Goal: Task Accomplishment & Management: Manage account settings

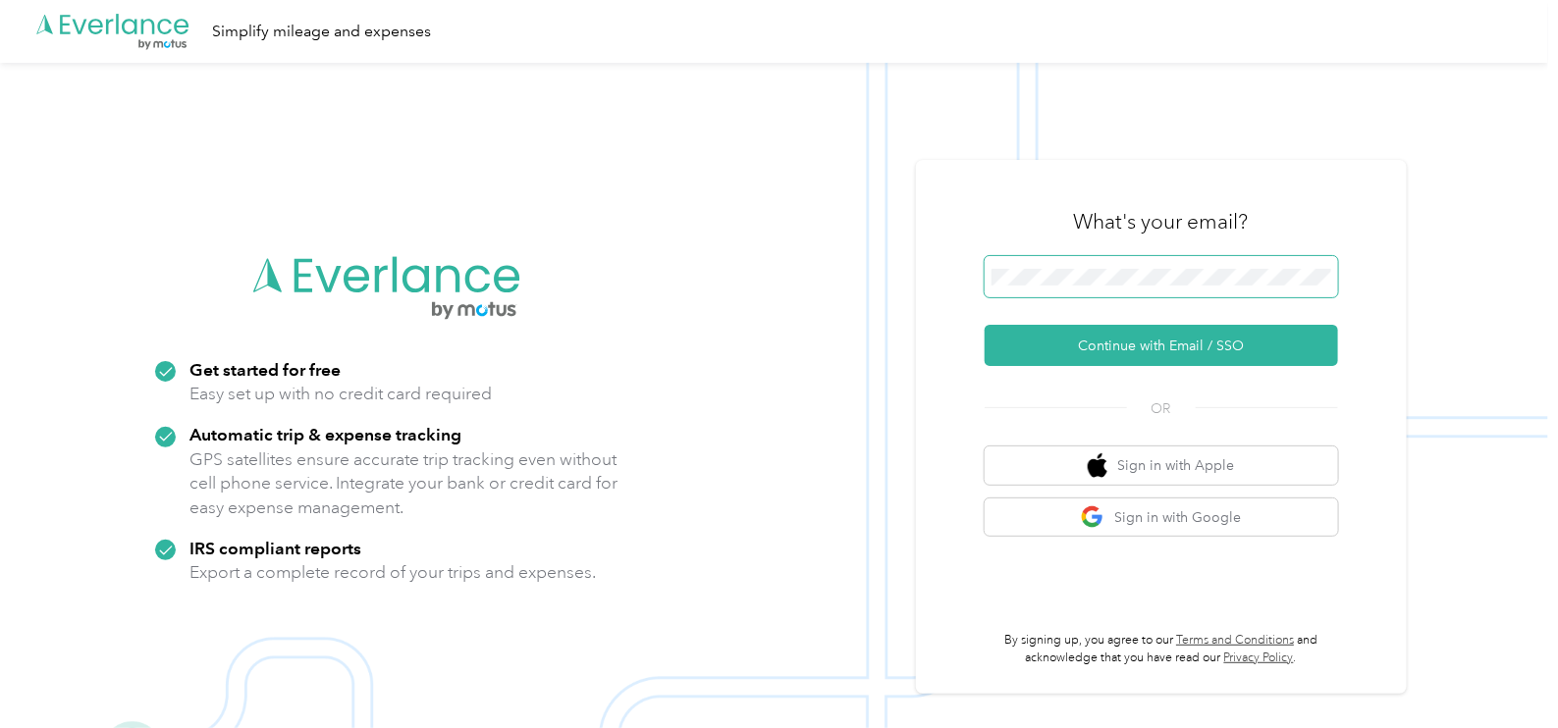
click at [1060, 267] on span at bounding box center [1160, 276] width 353 height 41
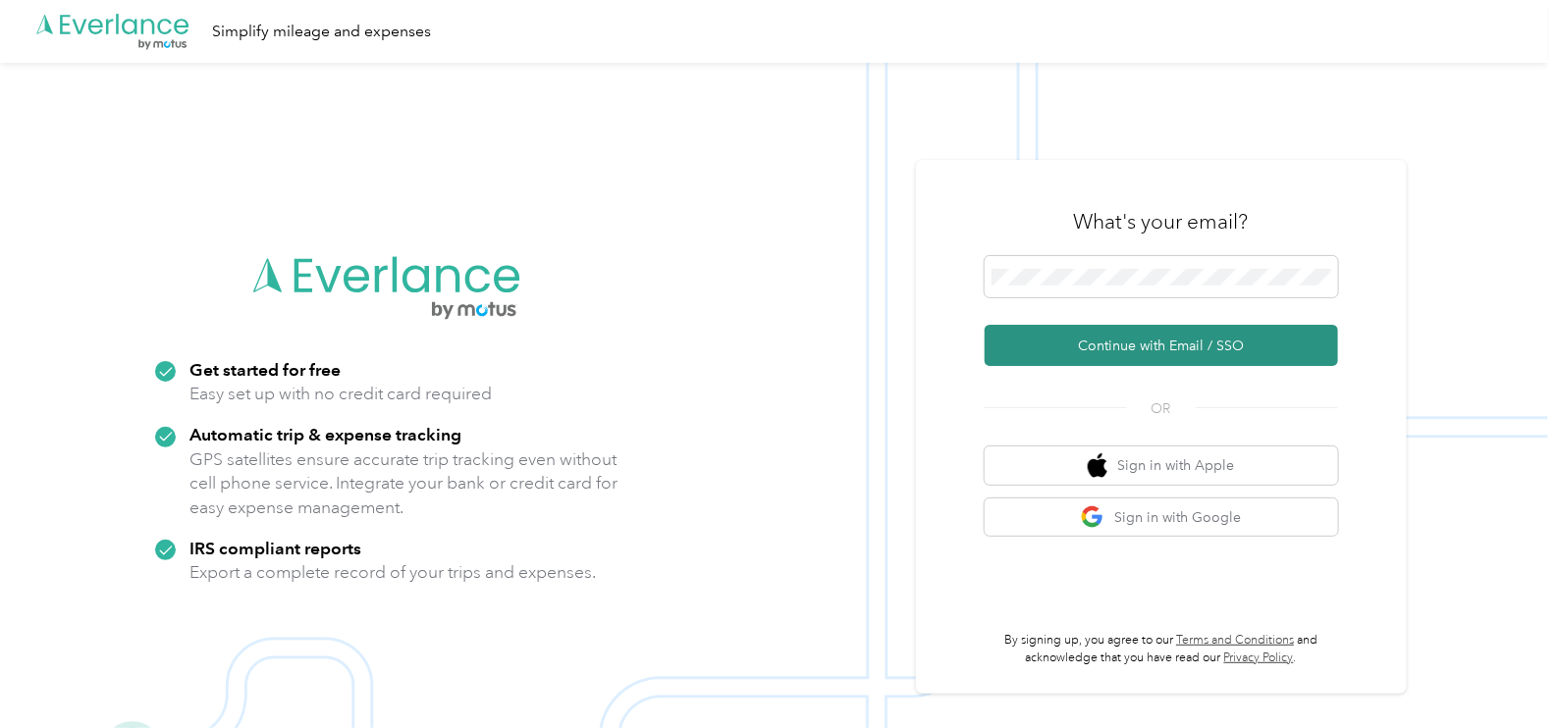
click at [1166, 341] on button "Continue with Email / SSO" at bounding box center [1160, 345] width 353 height 41
click at [1169, 348] on button "Continue with Email / SSO" at bounding box center [1160, 345] width 353 height 41
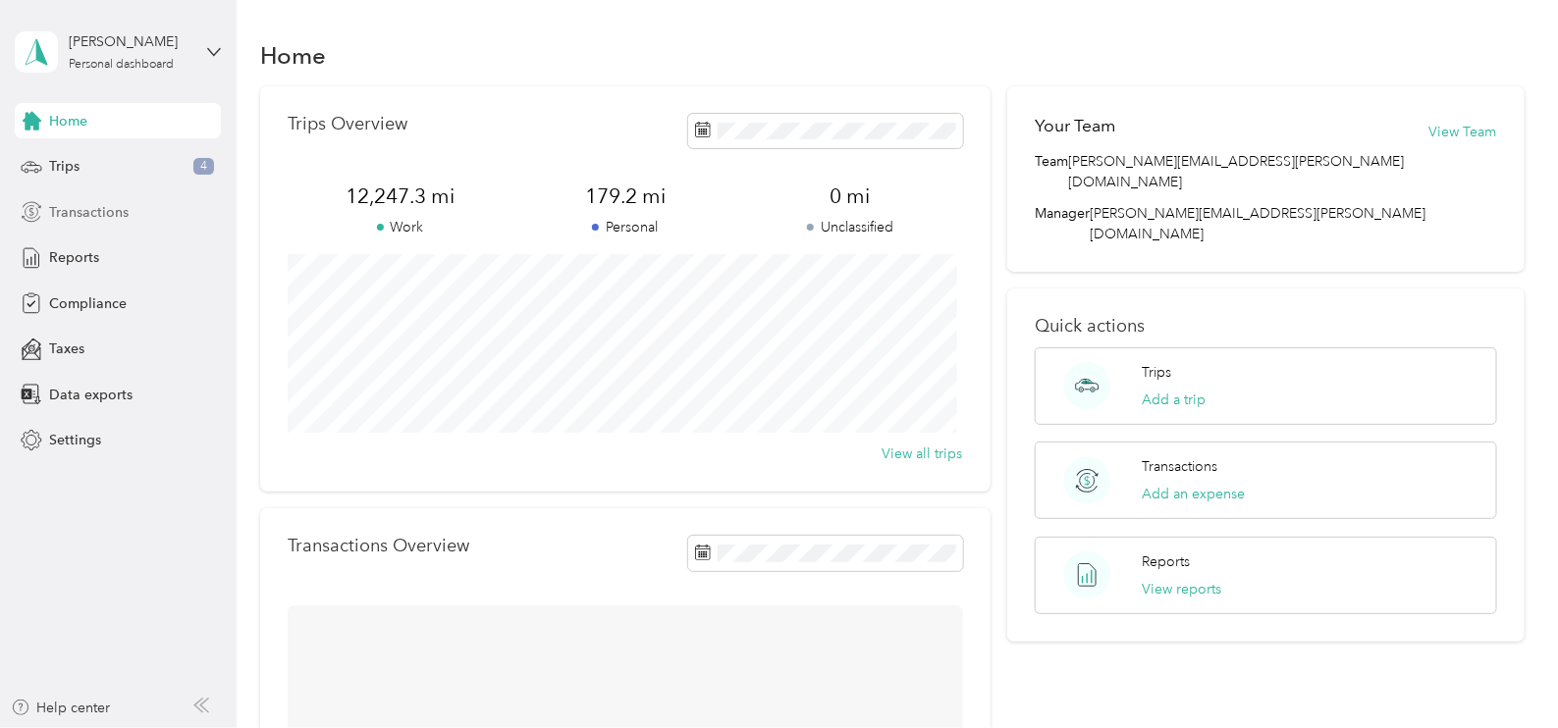
click at [104, 206] on span "Transactions" at bounding box center [88, 212] width 79 height 21
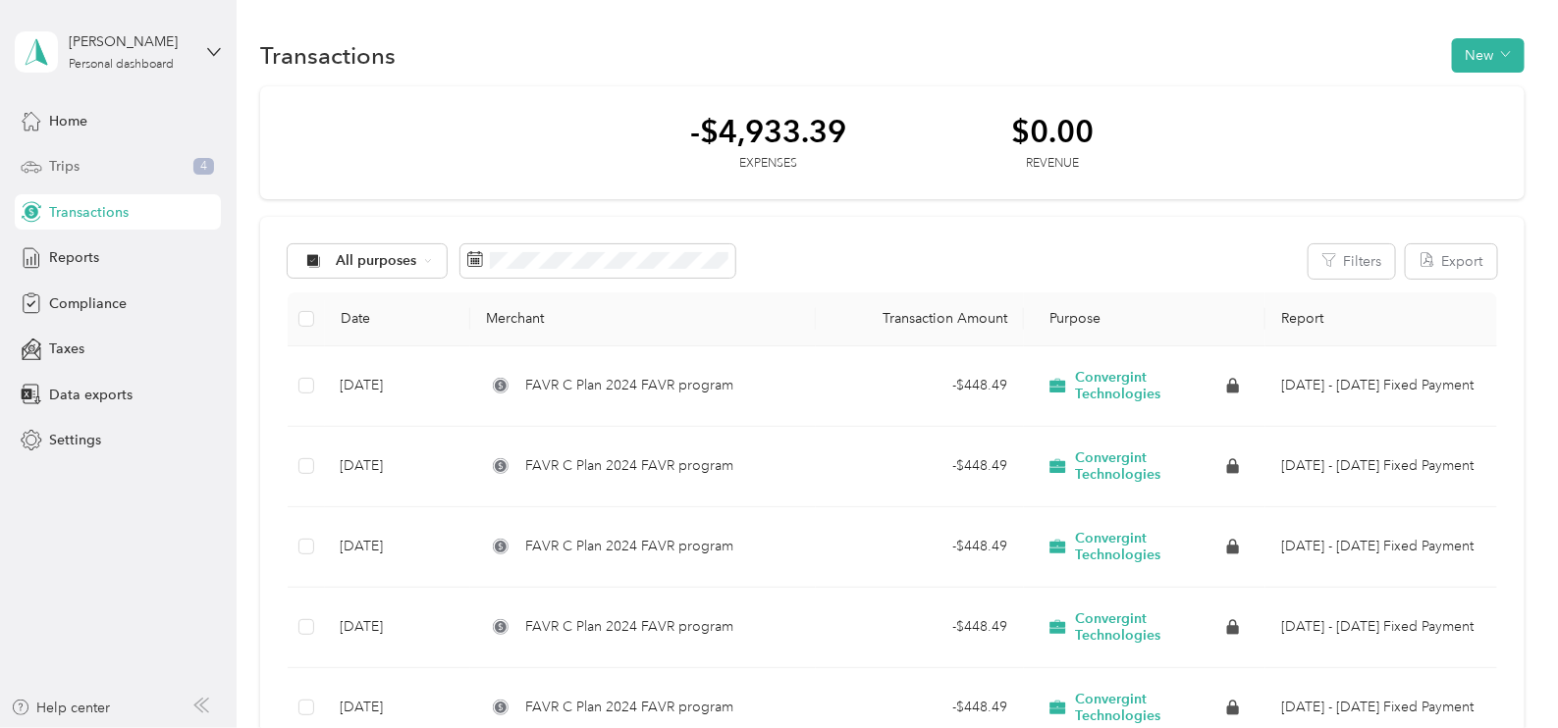
click at [75, 169] on span "Trips" at bounding box center [64, 166] width 30 height 21
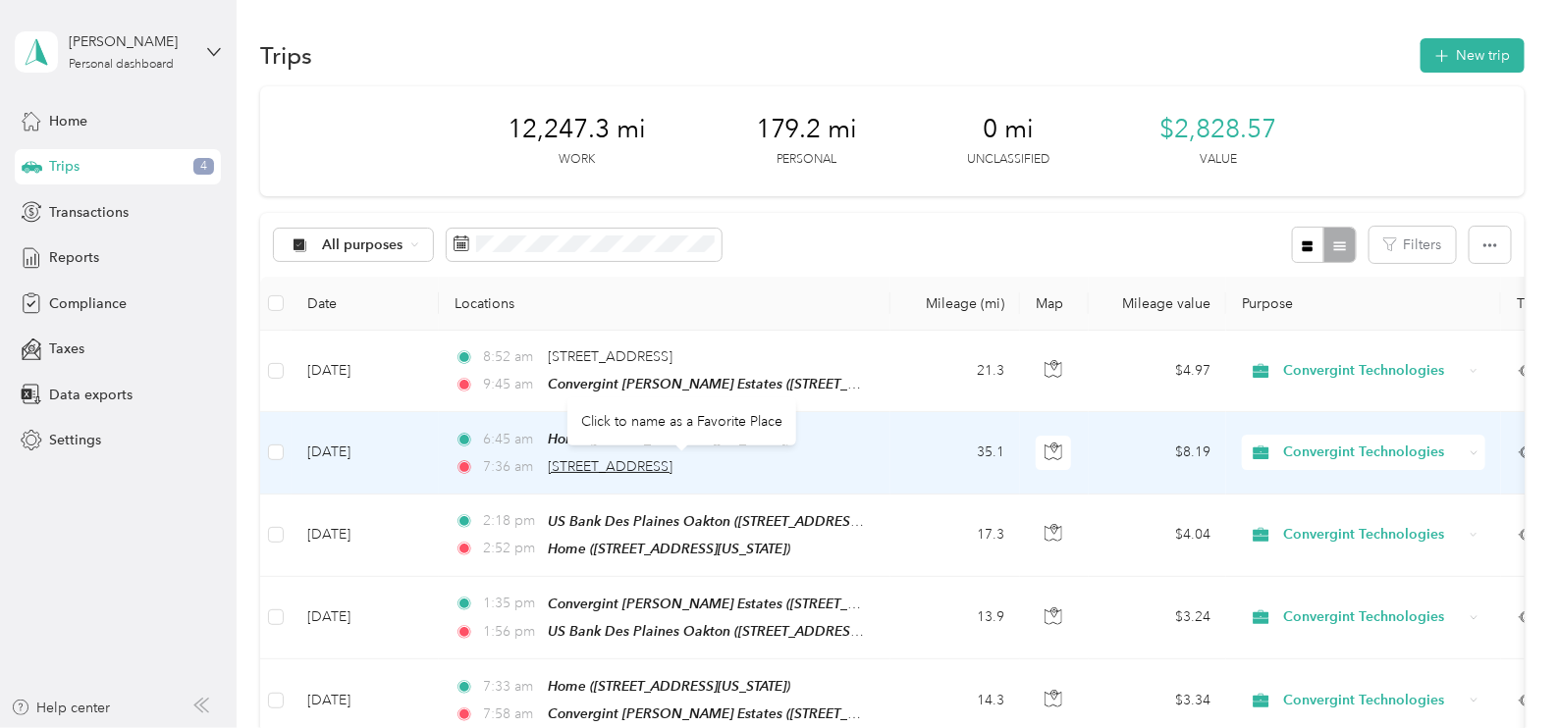
click at [672, 463] on span "[STREET_ADDRESS]" at bounding box center [610, 466] width 125 height 17
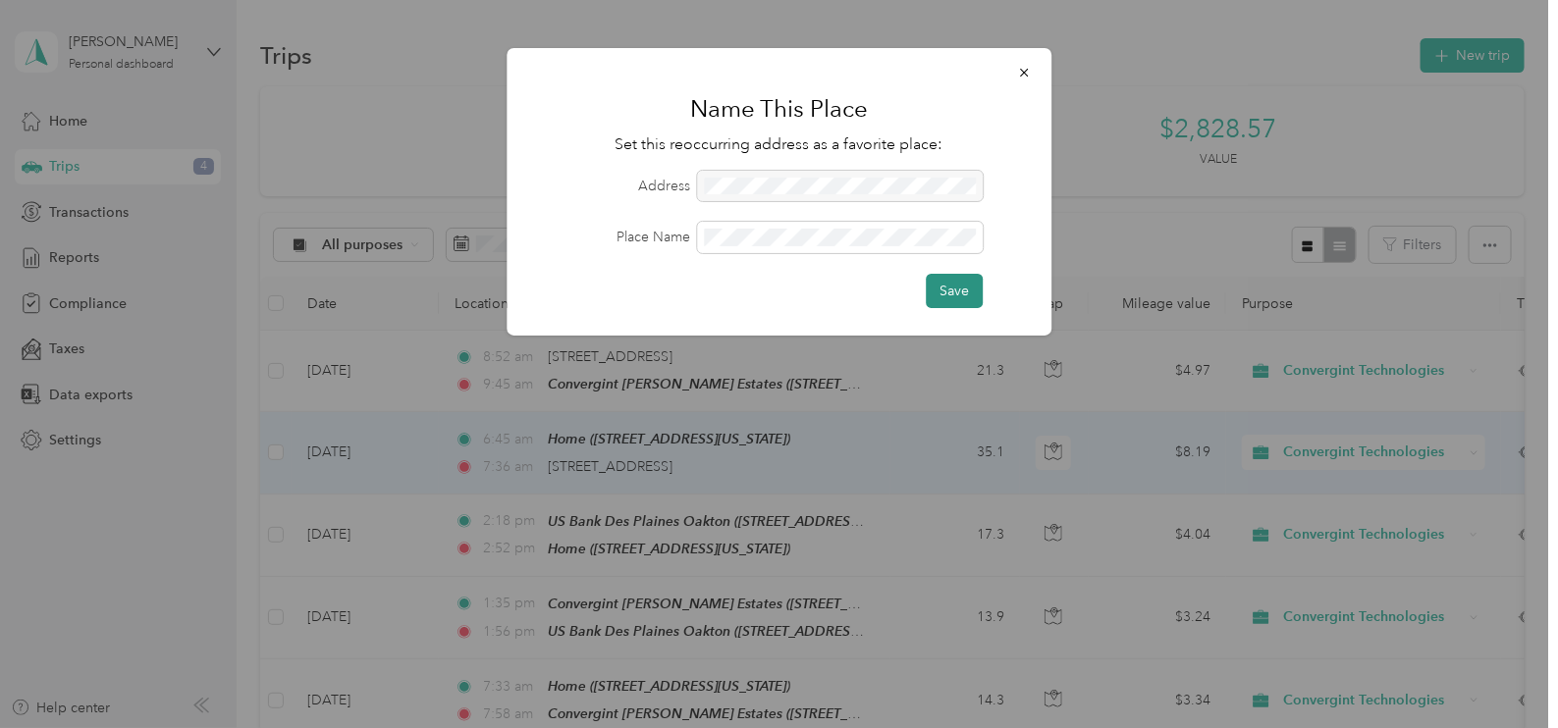
click at [952, 287] on button "Save" at bounding box center [953, 291] width 57 height 34
